Goal: Use online tool/utility: Utilize a website feature to perform a specific function

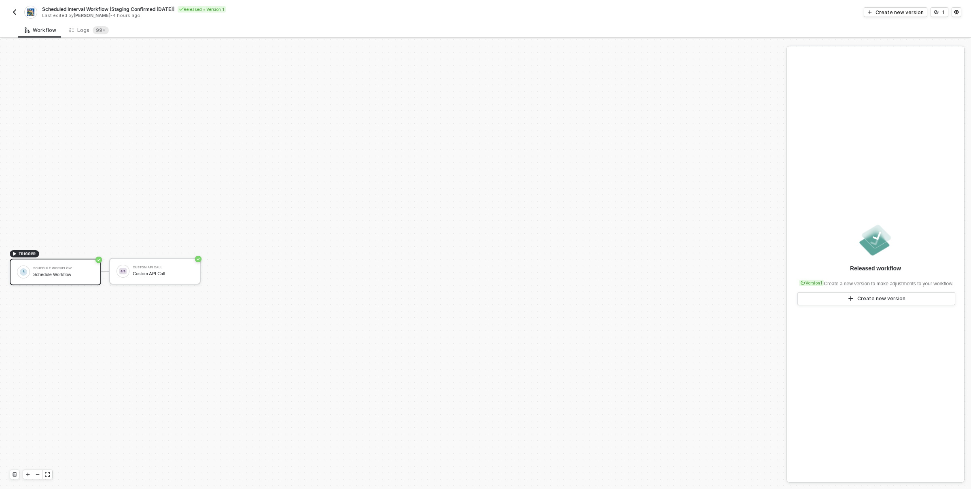
scroll to position [15, 0]
drag, startPoint x: 242, startPoint y: 173, endPoint x: 307, endPoint y: 144, distance: 71.8
click at [307, 144] on div "TRIGGER Schedule Workflow Schedule Workflow Custom API Call Custom API Call" at bounding box center [391, 256] width 782 height 465
click at [64, 259] on div "Schedule Workflow" at bounding box center [63, 259] width 61 height 5
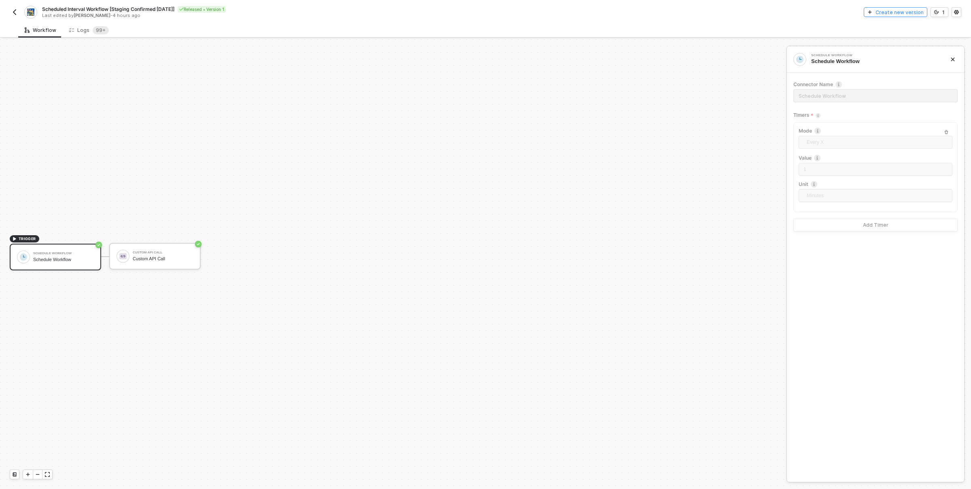
click at [898, 11] on div "Create new version" at bounding box center [899, 12] width 48 height 7
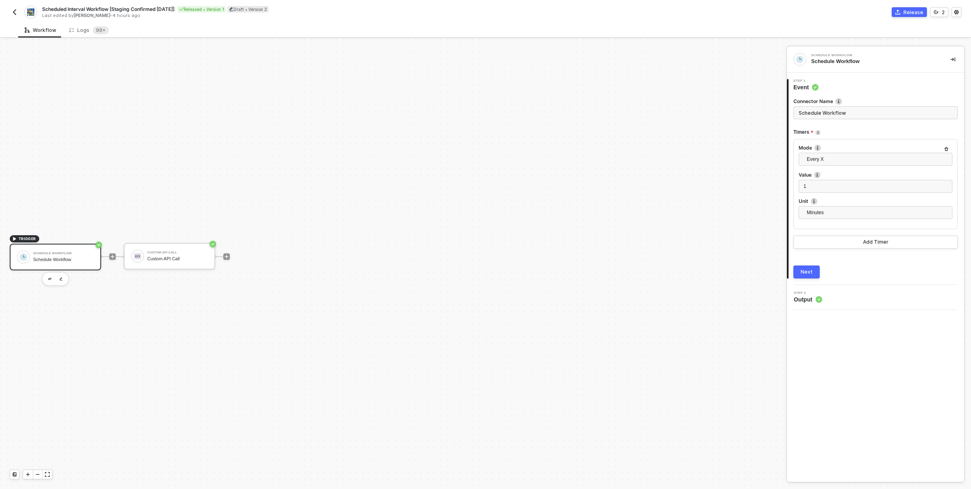
click at [290, 235] on div "TRIGGER Schedule Workflow Schedule Workflow Custom API Call Custom API Call" at bounding box center [391, 256] width 782 height 465
click at [201, 256] on div "Custom API Call" at bounding box center [177, 258] width 61 height 5
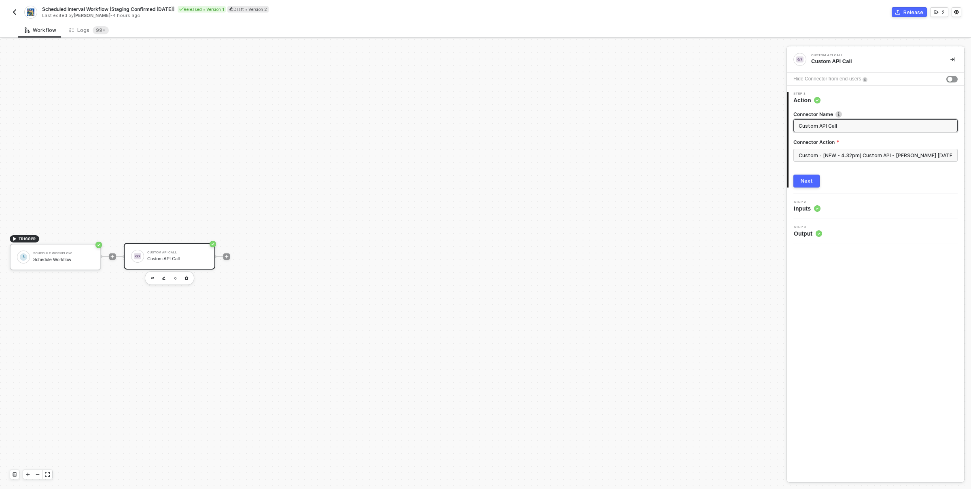
click at [14, 9] on img "button" at bounding box center [14, 12] width 6 height 6
